Goal: Information Seeking & Learning: Learn about a topic

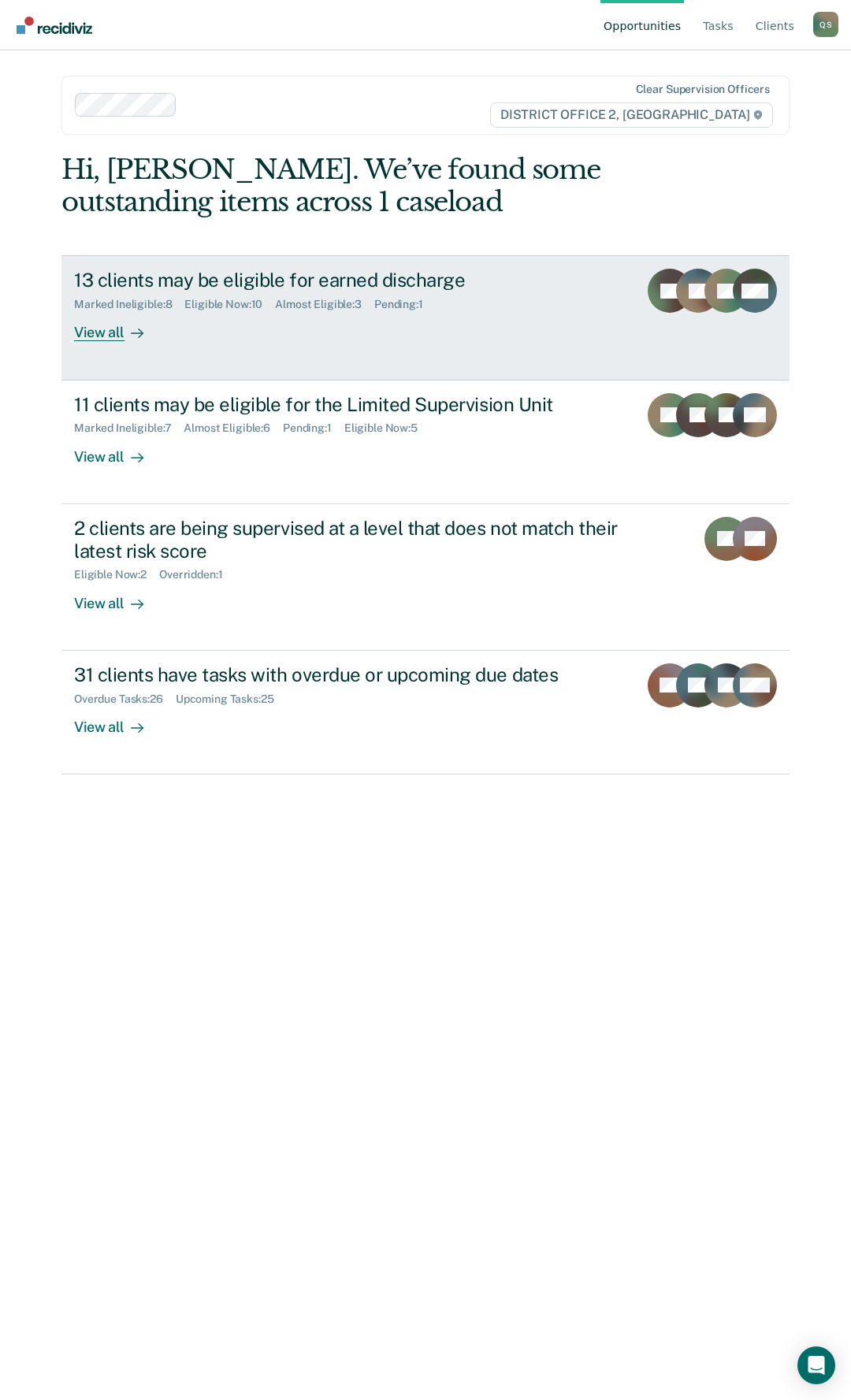
click at [308, 316] on div "13 clients may be eligible for earned discharge Marked Ineligible : 8 Eligible …" at bounding box center [369, 305] width 589 height 73
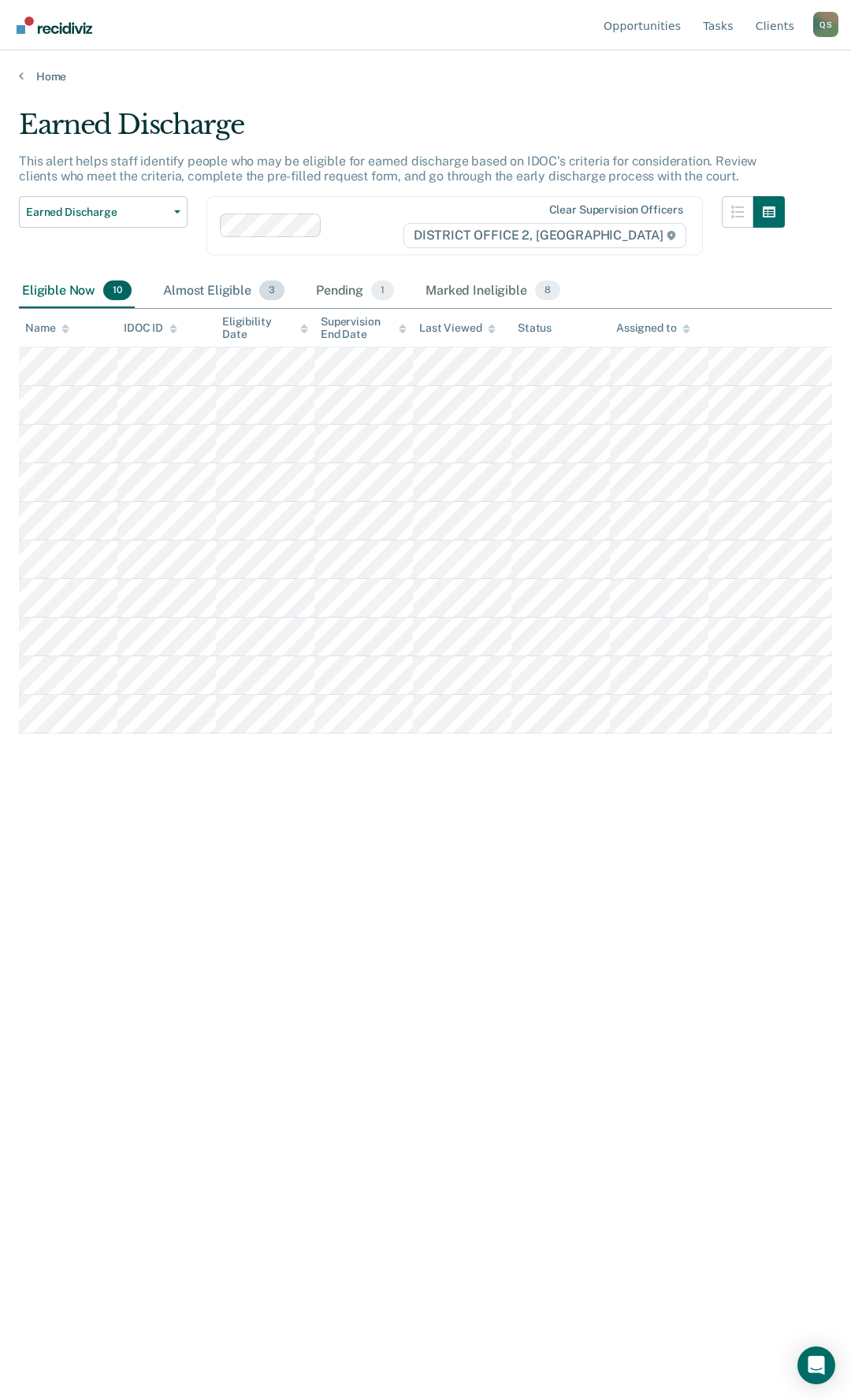
click at [232, 288] on div "Almost Eligible 3" at bounding box center [224, 292] width 128 height 35
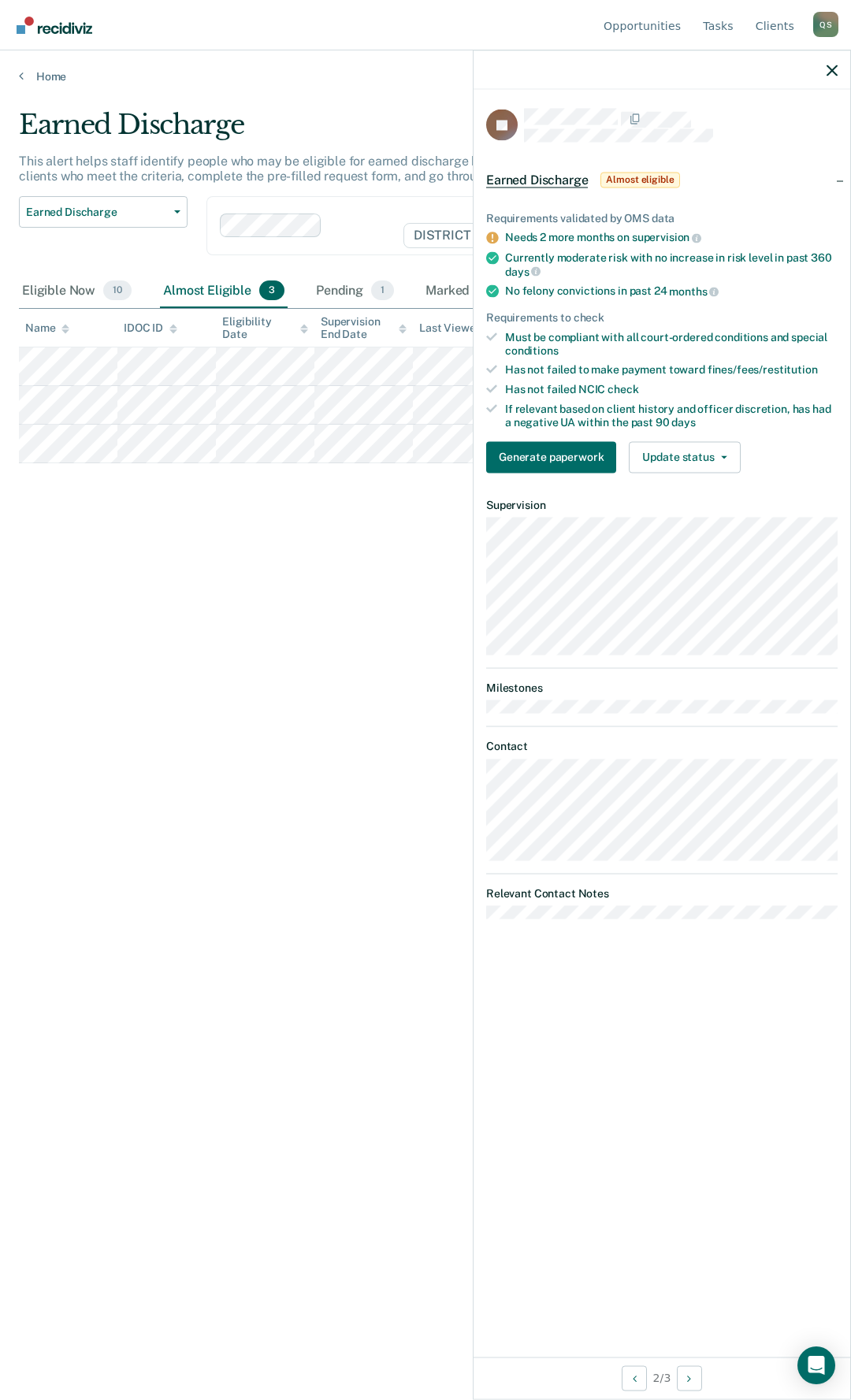
click at [499, 233] on li "Needs 2 more months on supervision" at bounding box center [662, 238] width 352 height 14
click at [491, 235] on icon at bounding box center [492, 239] width 12 height 12
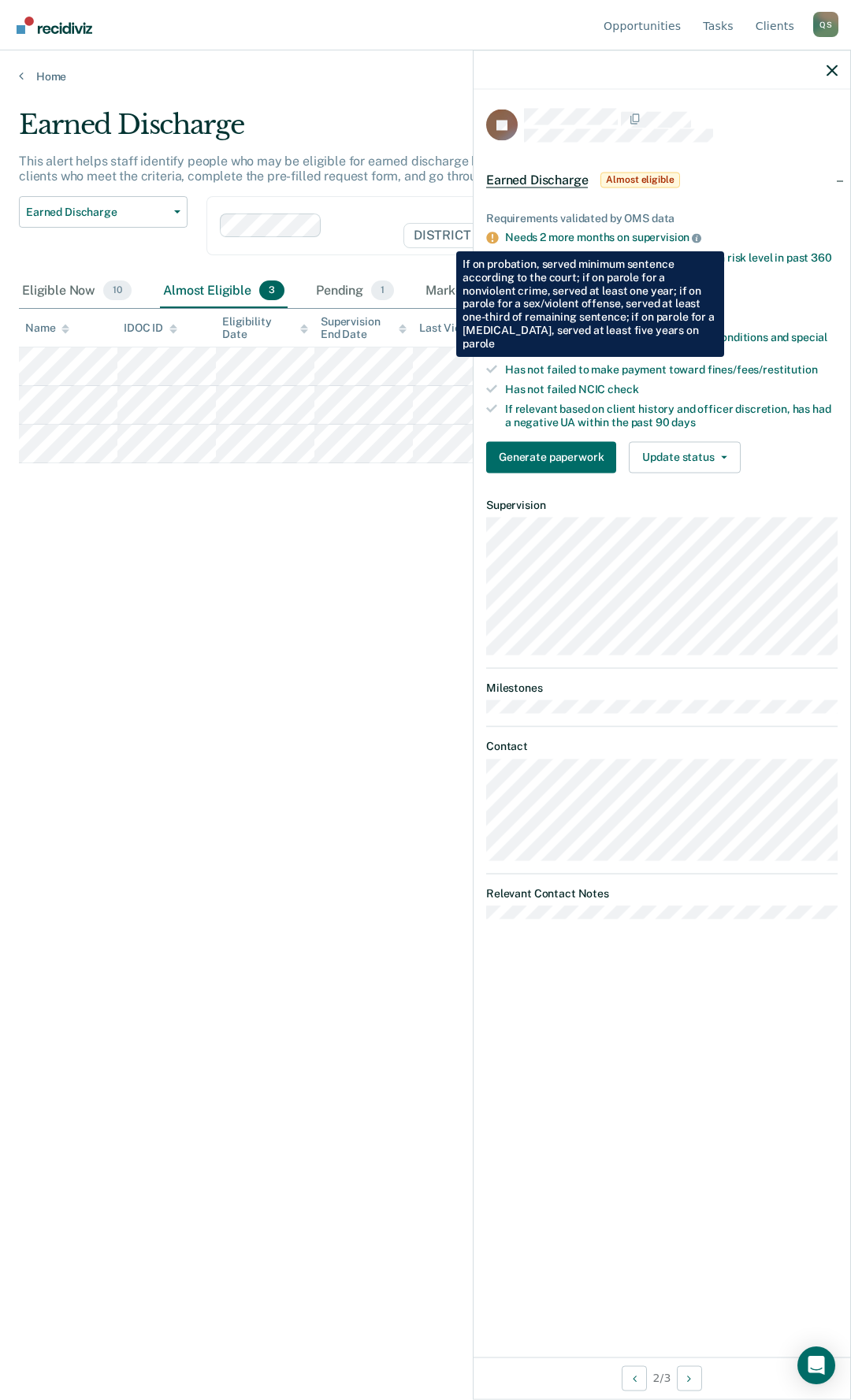
click at [697, 240] on icon at bounding box center [696, 238] width 9 height 9
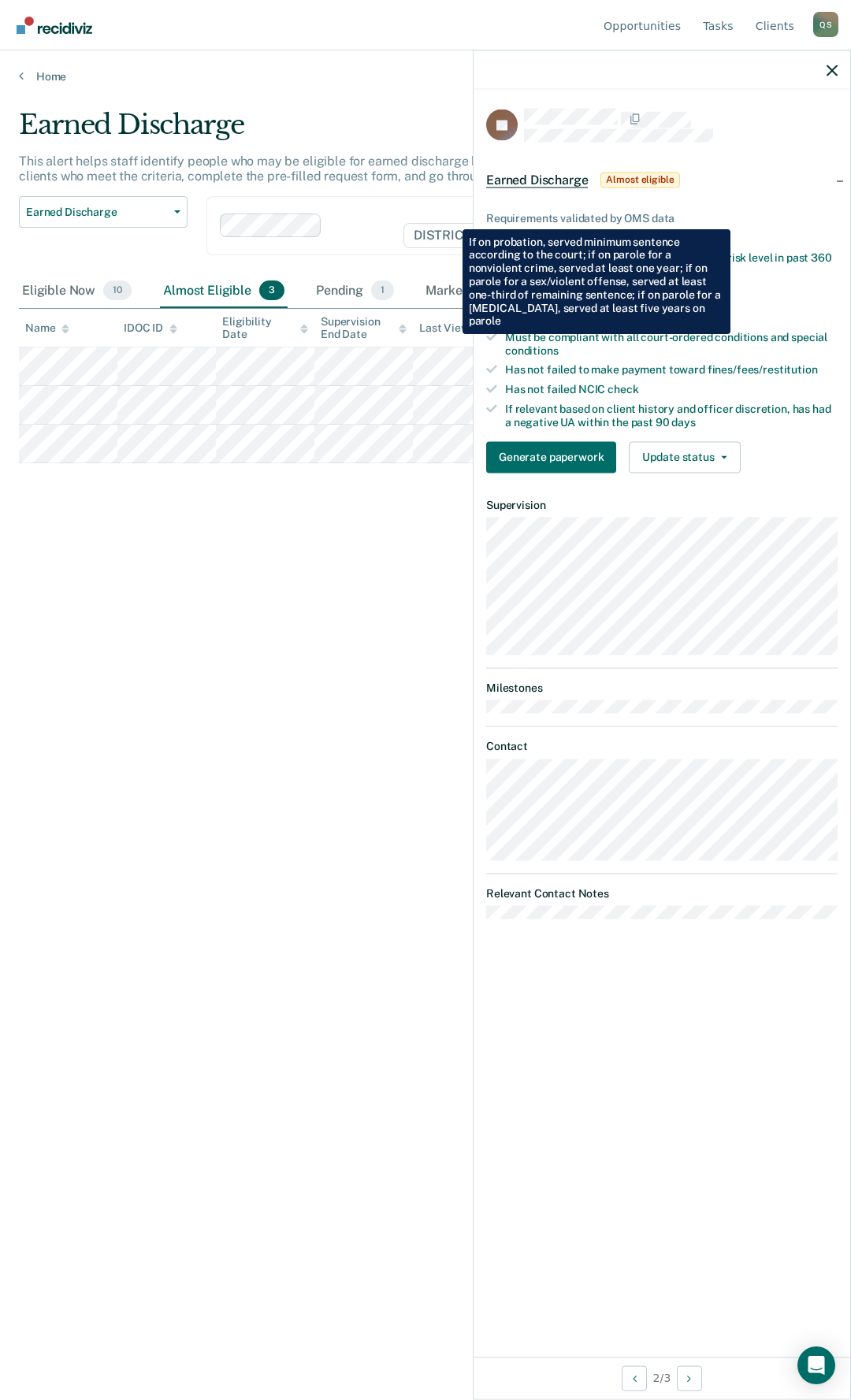
click at [773, 275] on div "Currently moderate risk with no increase in risk level in past 360 days" at bounding box center [671, 264] width 333 height 27
